Goal: Task Accomplishment & Management: Complete application form

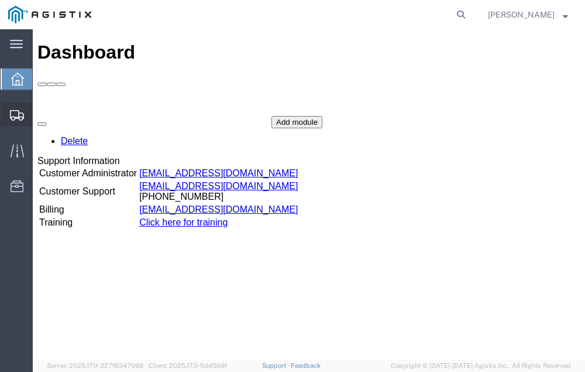
click at [0, 0] on span "Shipment Manager" at bounding box center [0, 0] width 0 height 0
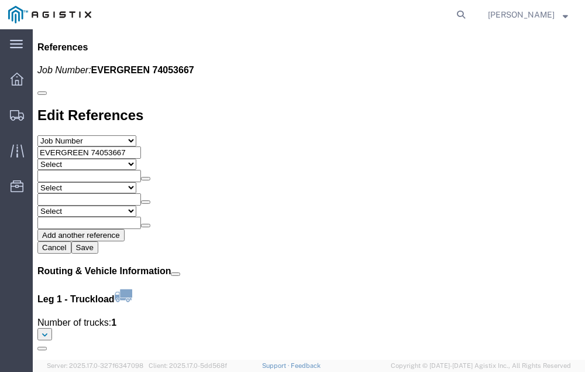
scroll to position [1345, 0]
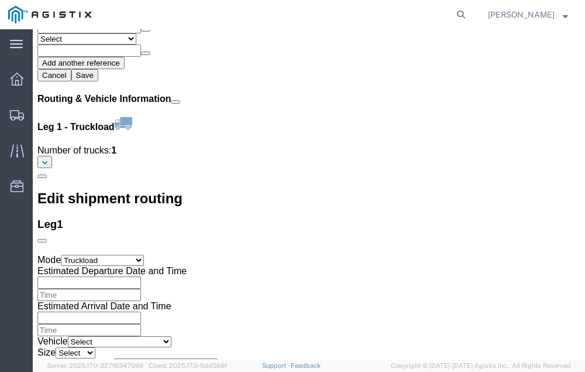
click link "Confirm"
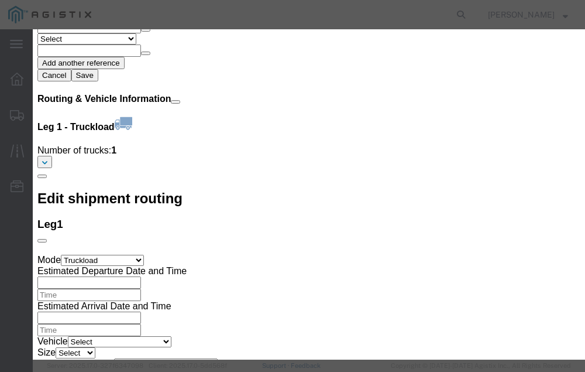
click input "checkbox"
checkbox input "true"
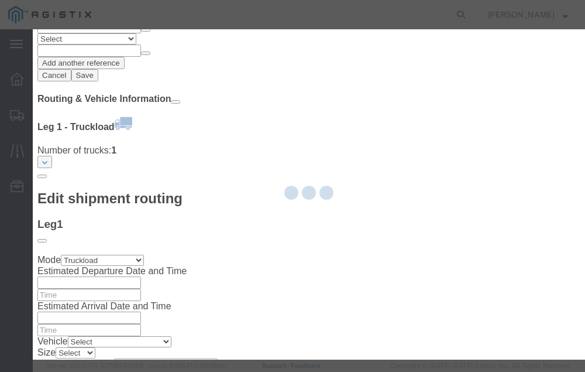
type input "[PERSON_NAME]"
type input "[PHONE_NUMBER]"
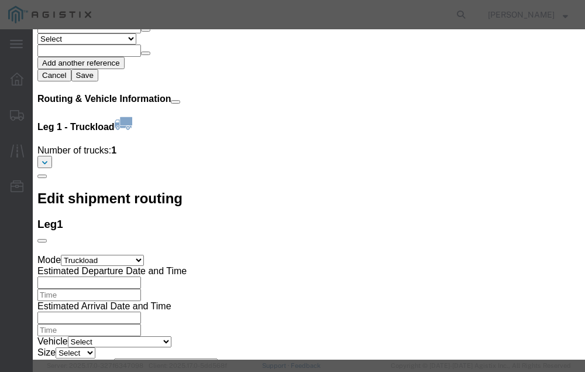
click input "text"
type input "56546324"
click button "Submit"
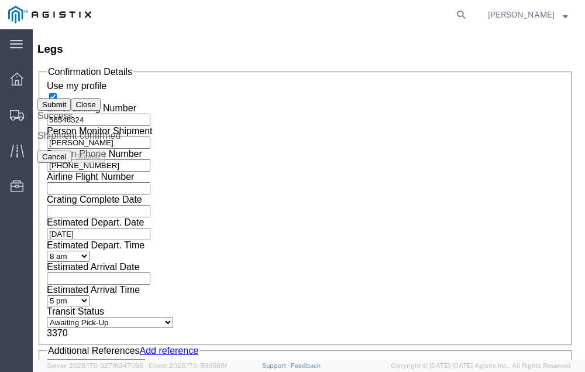
scroll to position [0, 0]
